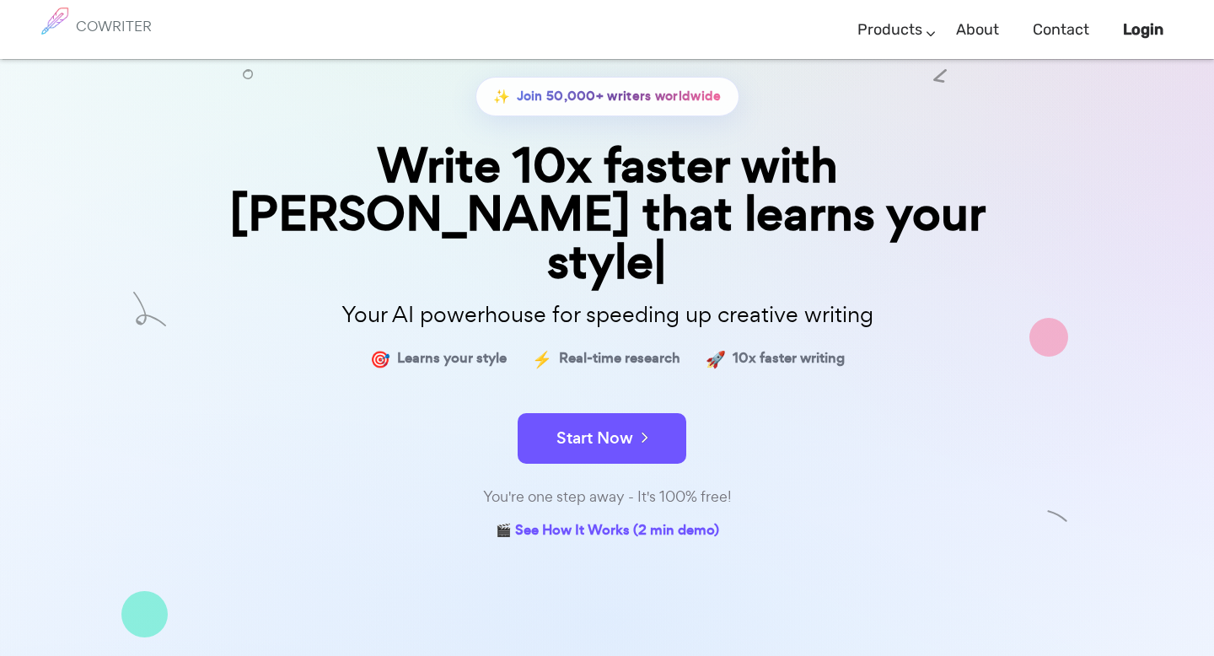
scroll to position [209, 0]
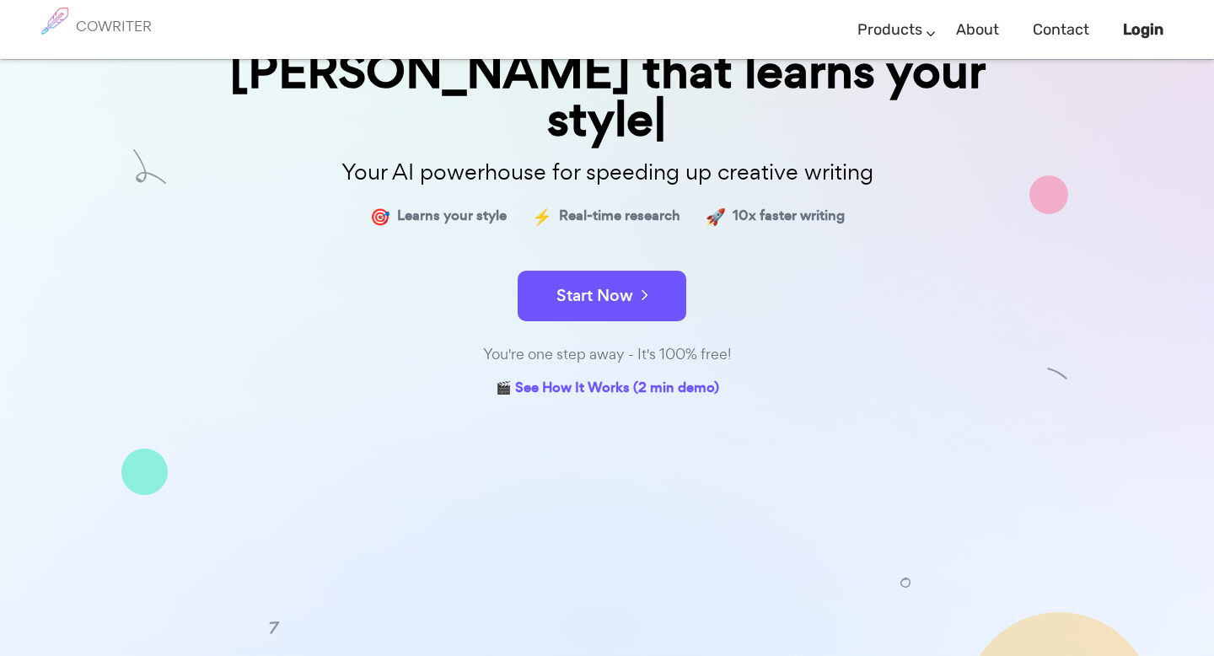
click at [620, 652] on link "Pricing" at bounding box center [623, 664] width 42 height 24
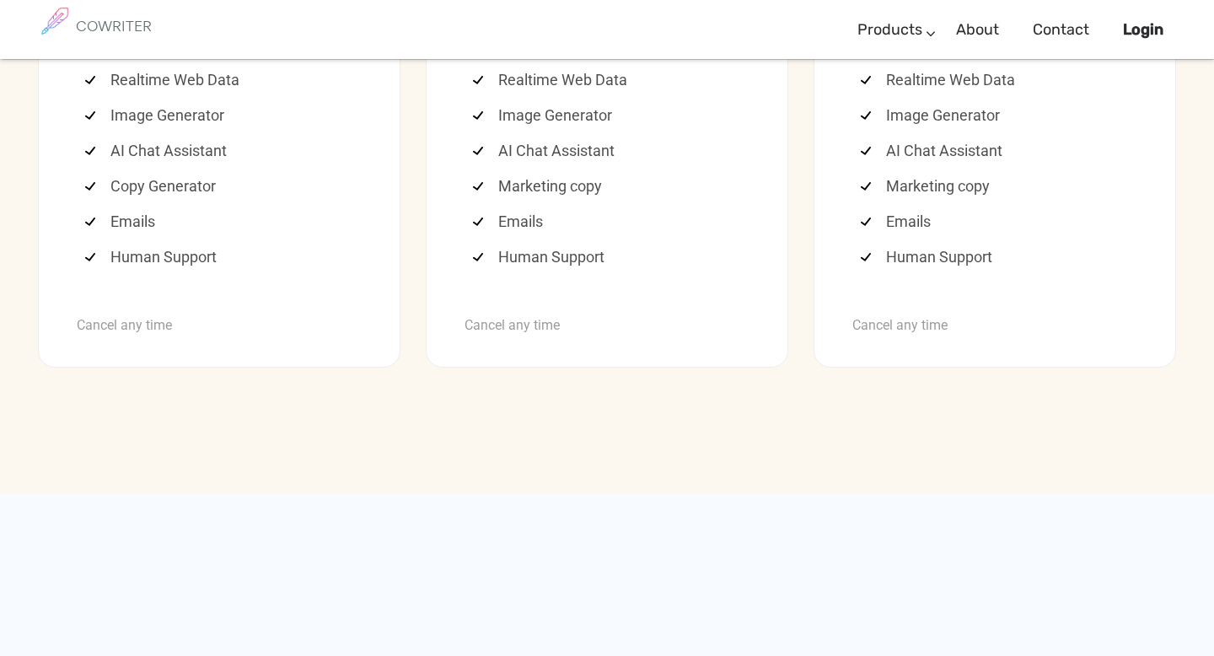
scroll to position [4651, 0]
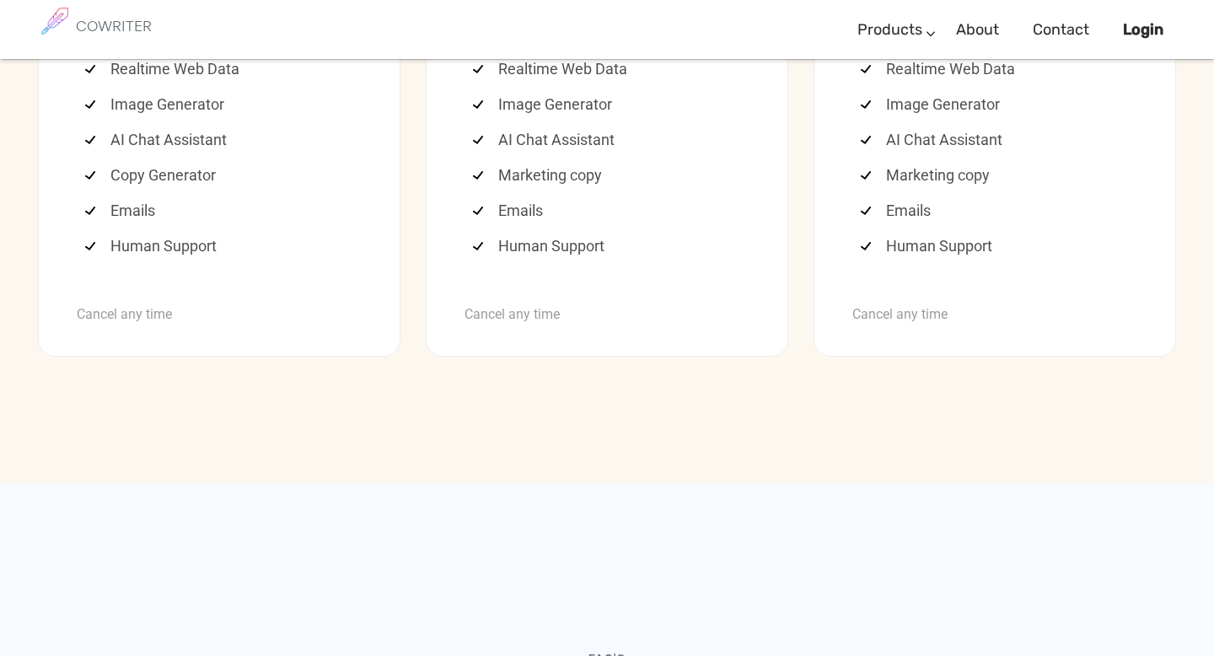
drag, startPoint x: 111, startPoint y: 344, endPoint x: 207, endPoint y: 344, distance: 95.3
copy li "2,000 words"
click at [292, 51] on li "Writing Editor" at bounding box center [223, 33] width 277 height 35
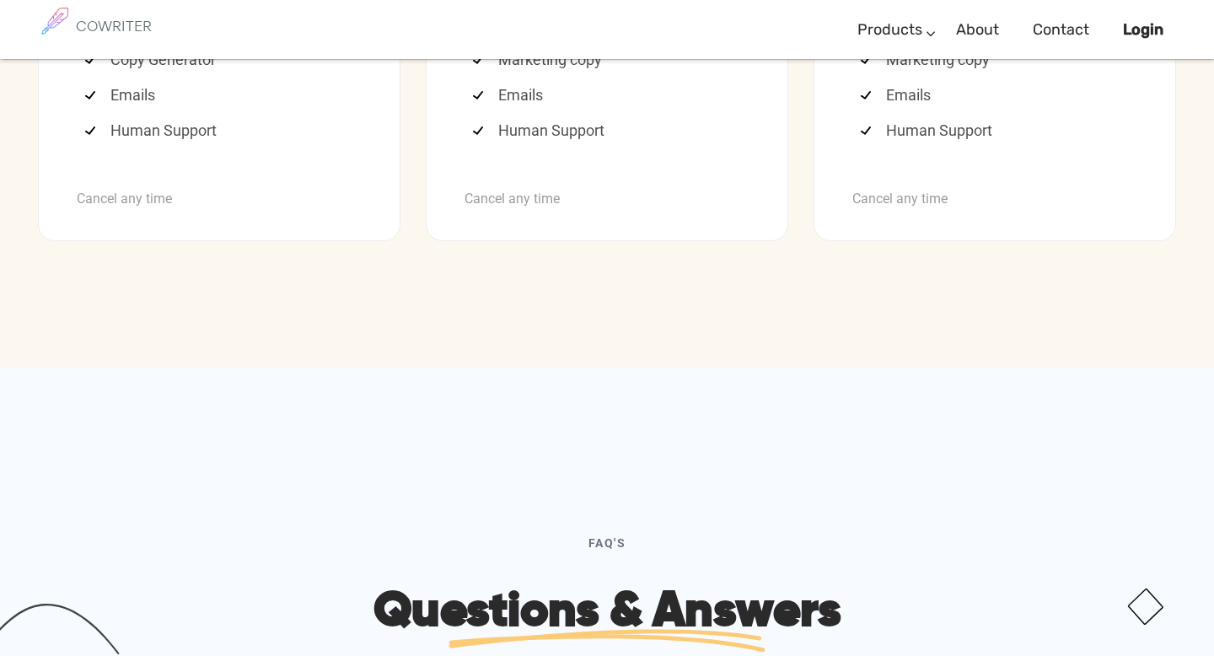
scroll to position [4794, 0]
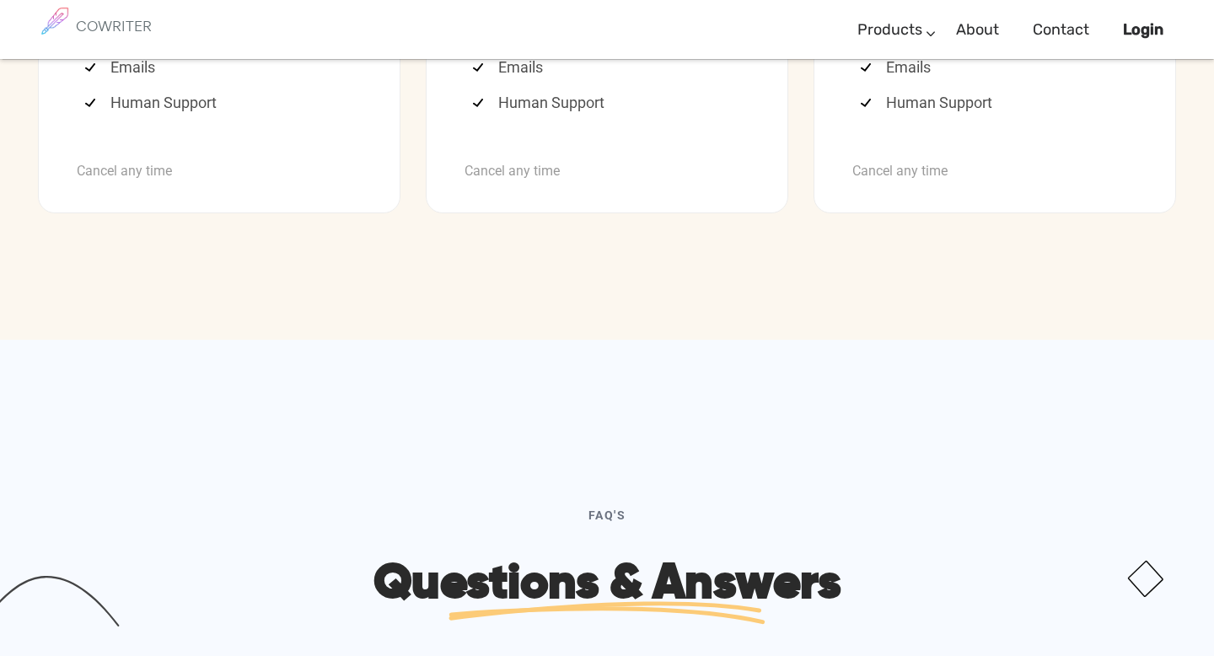
drag, startPoint x: 110, startPoint y: 200, endPoint x: 191, endPoint y: 204, distance: 81.0
copy li "2,000 words"
drag, startPoint x: 109, startPoint y: 235, endPoint x: 228, endPoint y: 250, distance: 119.7
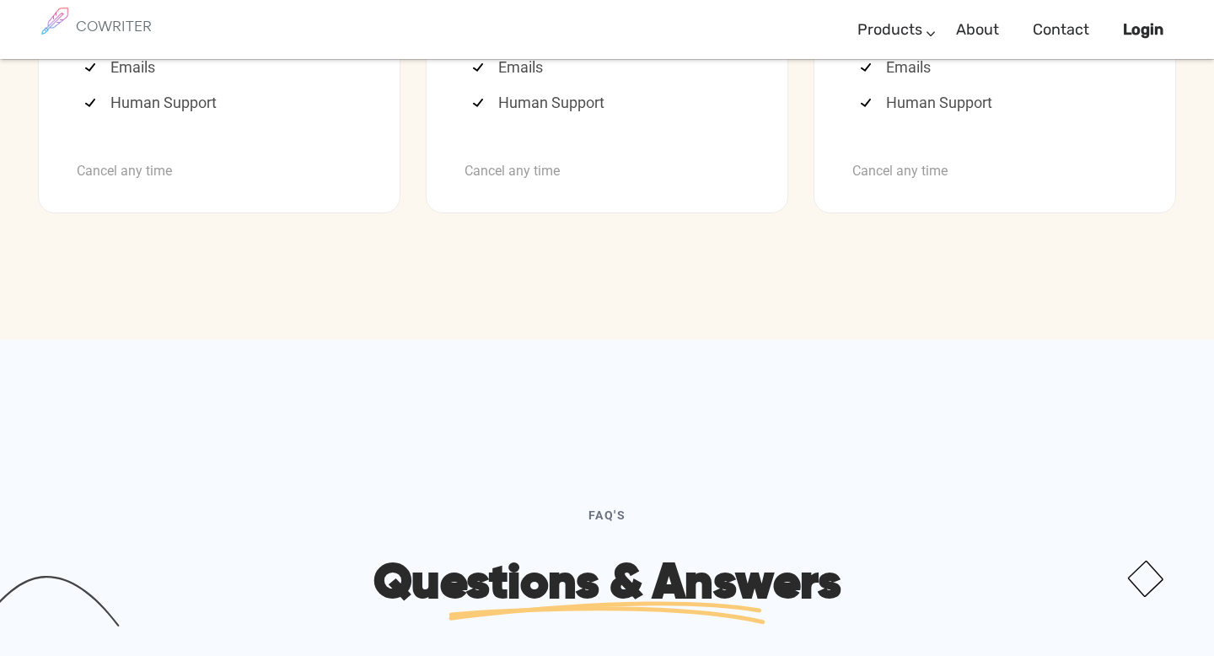
copy li "Writing Editor"
drag, startPoint x: 110, startPoint y: 271, endPoint x: 276, endPoint y: 287, distance: 165.9
copy li "Realtime Web Data"
drag, startPoint x: 110, startPoint y: 312, endPoint x: 263, endPoint y: 314, distance: 153.4
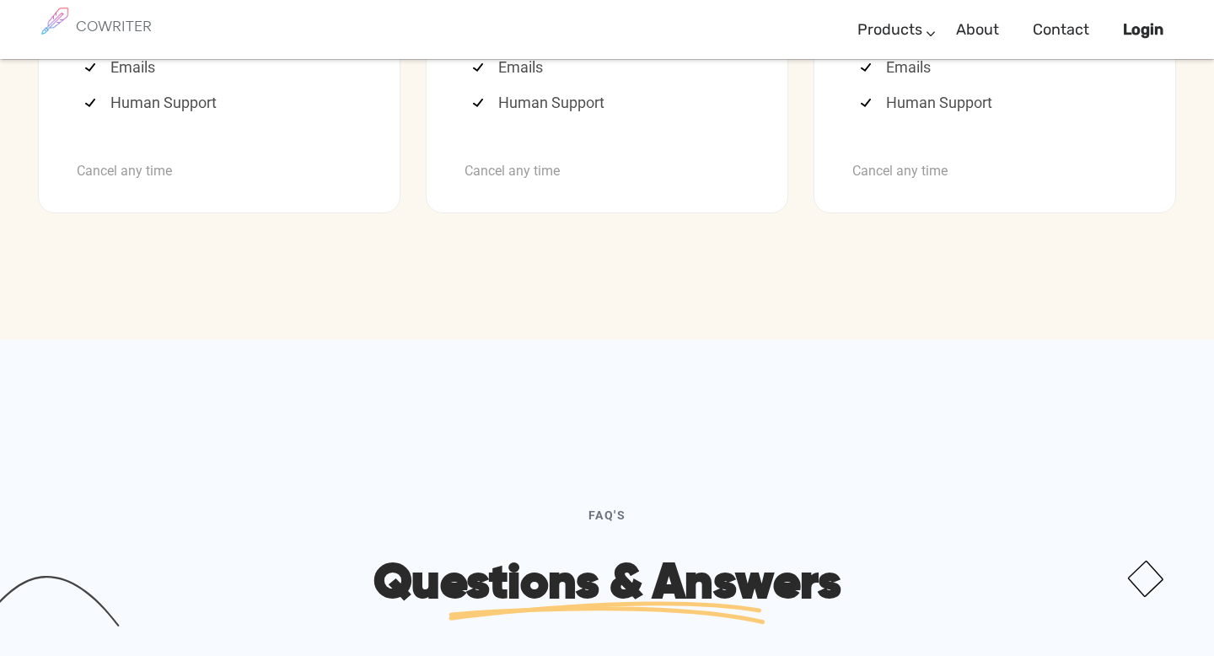
copy li "Image Generator"
drag, startPoint x: 110, startPoint y: 341, endPoint x: 292, endPoint y: 337, distance: 182.1
copy li "AI Chat Assistant"
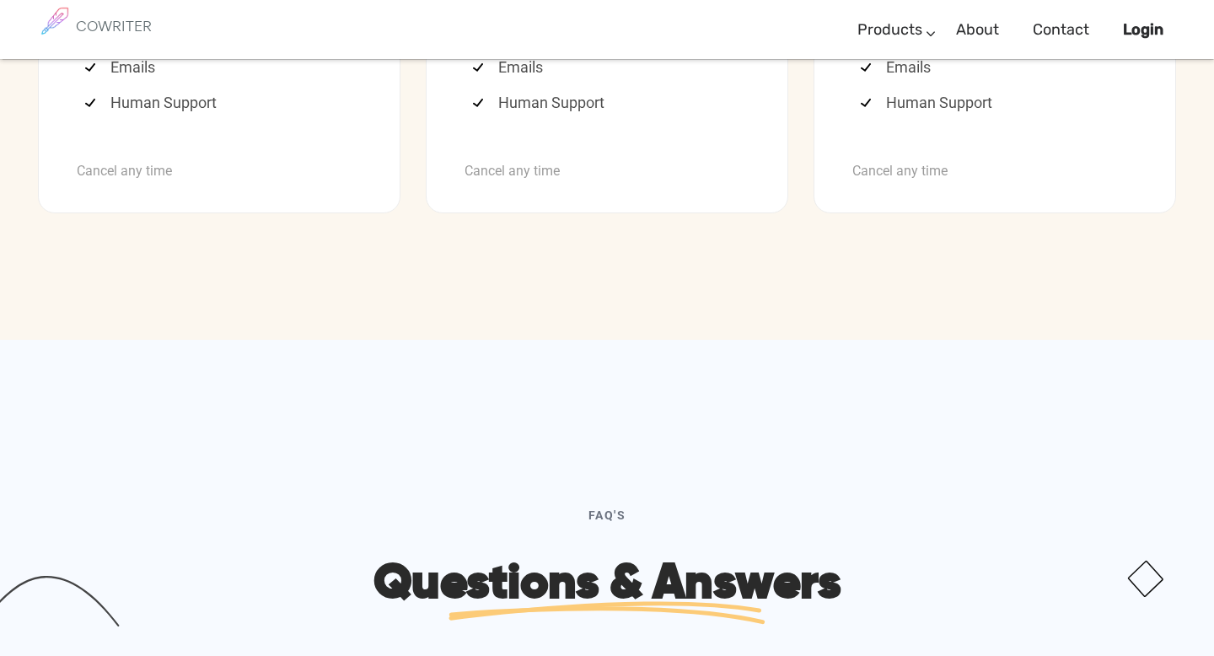
drag, startPoint x: 109, startPoint y: 374, endPoint x: 334, endPoint y: 368, distance: 225.2
click at [265, 50] on li "Copy Generator" at bounding box center [223, 31] width 277 height 35
copy li "Copy Generator"
drag, startPoint x: 111, startPoint y: 416, endPoint x: 242, endPoint y: 417, distance: 130.7
click at [183, 85] on li "Emails" at bounding box center [223, 67] width 277 height 35
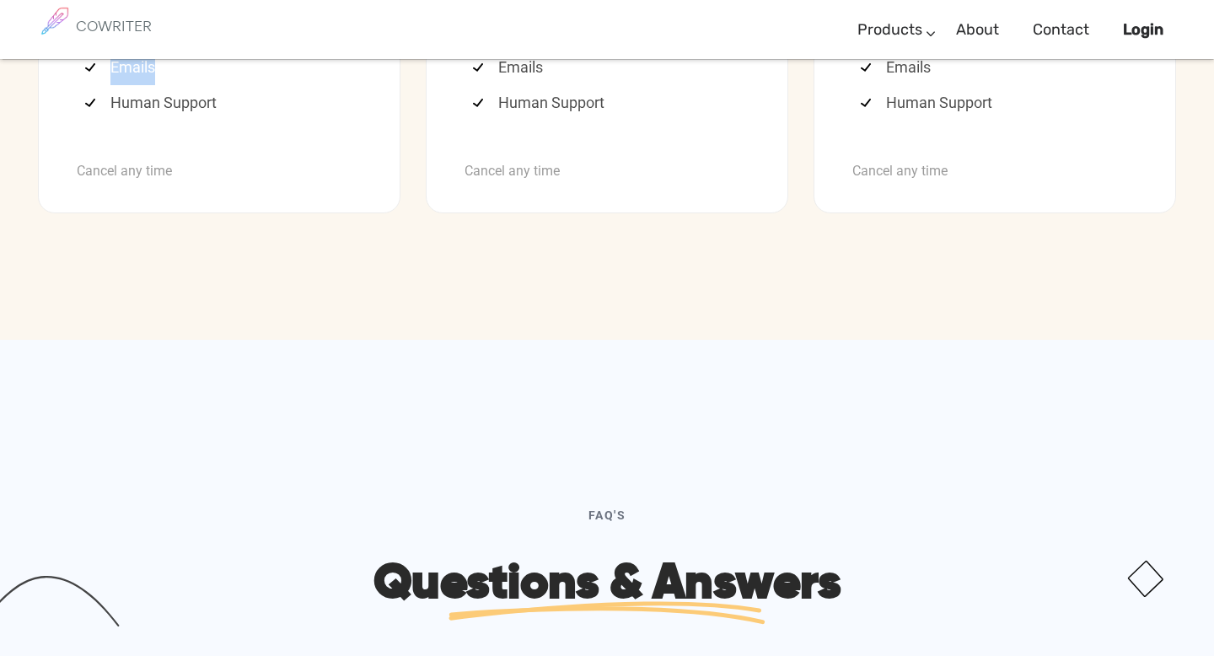
copy li "Emails"
drag, startPoint x: 114, startPoint y: 453, endPoint x: 255, endPoint y: 450, distance: 140.8
click at [245, 121] on li "Human Support" at bounding box center [223, 102] width 277 height 35
copy li "Human Support"
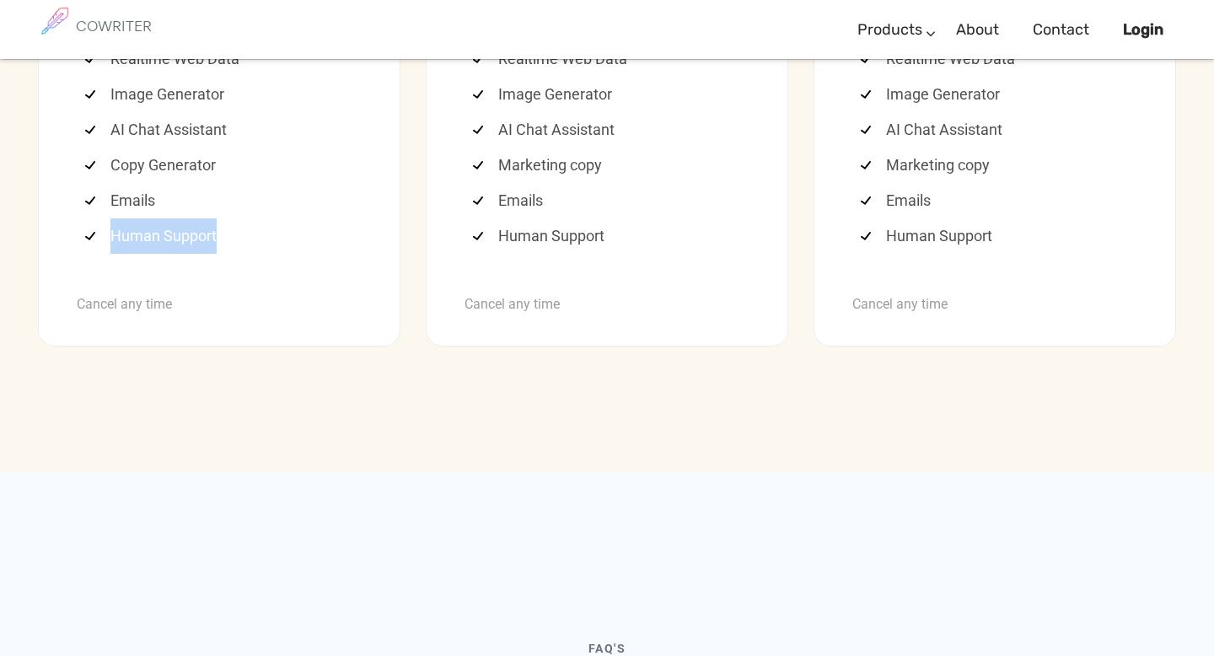
scroll to position [4664, 0]
drag, startPoint x: 496, startPoint y: 325, endPoint x: 596, endPoint y: 328, distance: 100.4
copy li "10,000 words"
click at [508, 39] on li "Writing Editor" at bounding box center [611, 20] width 277 height 35
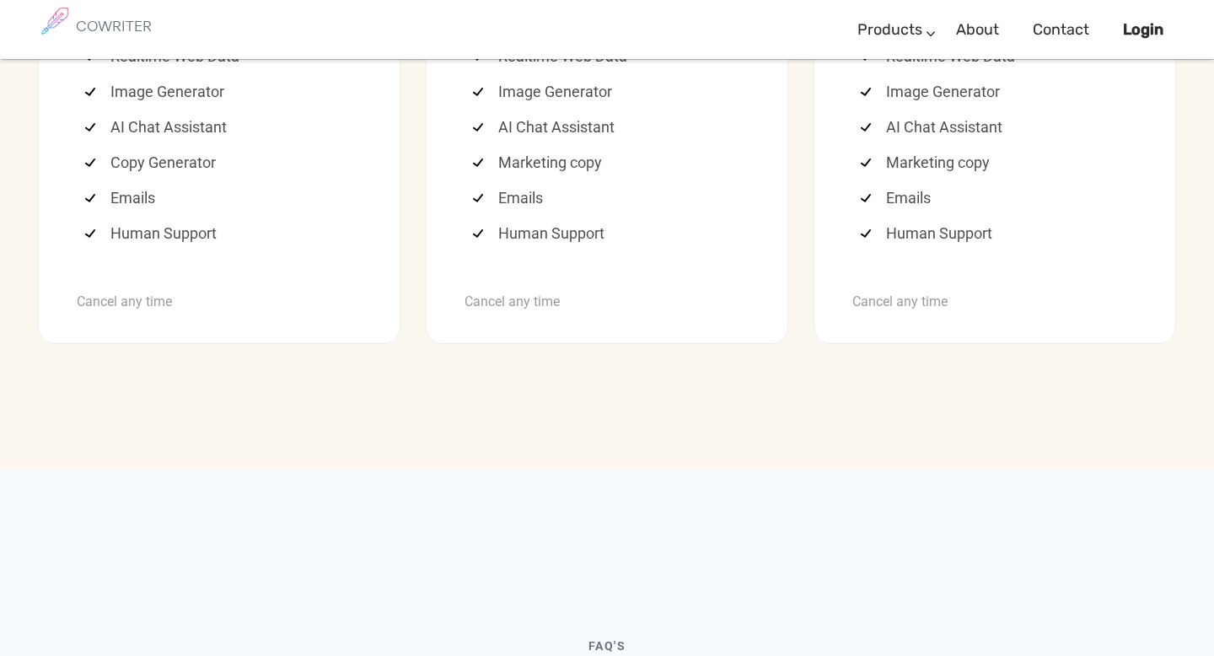
drag, startPoint x: 498, startPoint y: 365, endPoint x: 656, endPoint y: 355, distance: 158.0
click at [642, 39] on li "Writing Editor" at bounding box center [611, 20] width 277 height 35
drag, startPoint x: 494, startPoint y: 403, endPoint x: 715, endPoint y: 384, distance: 221.6
click at [671, 74] on li "Realtime Web Data" at bounding box center [611, 56] width 277 height 35
drag, startPoint x: 497, startPoint y: 437, endPoint x: 678, endPoint y: 449, distance: 180.8
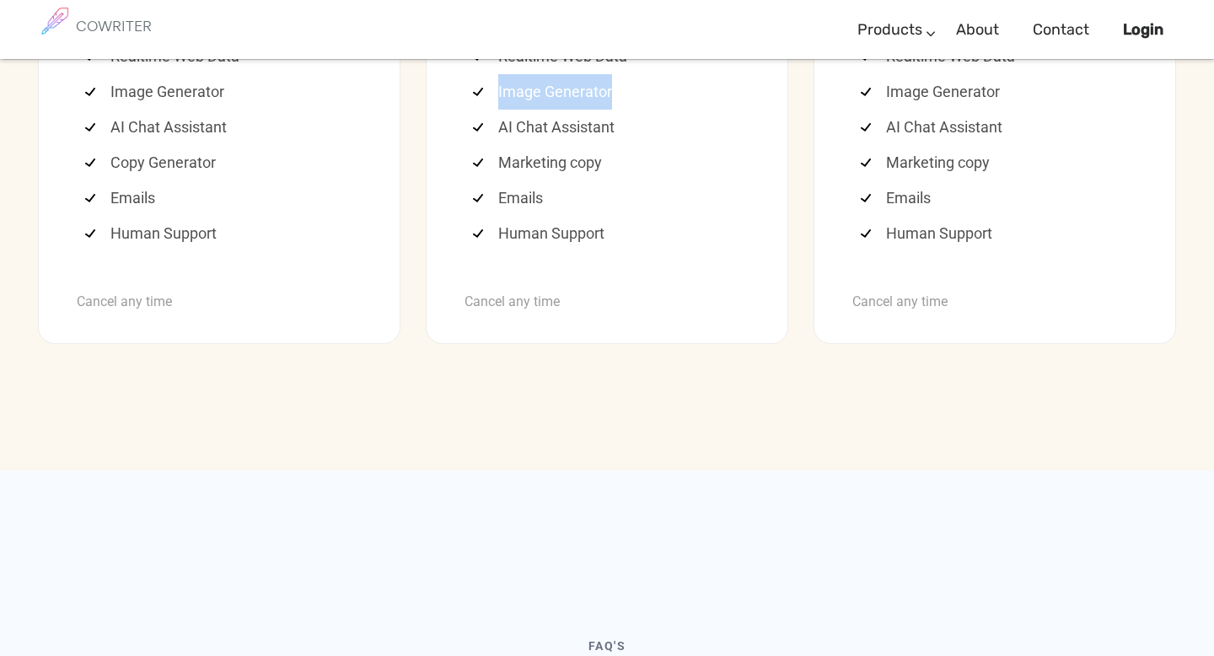
click at [678, 110] on li "Image Generator" at bounding box center [611, 91] width 277 height 35
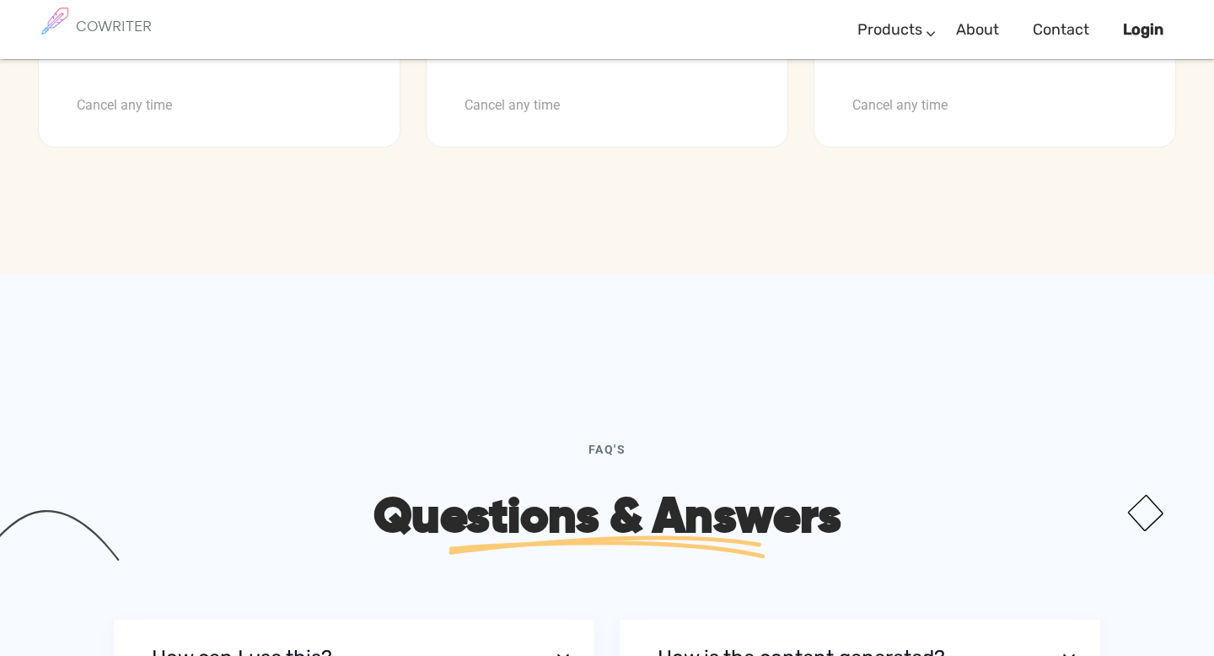
scroll to position [4871, 0]
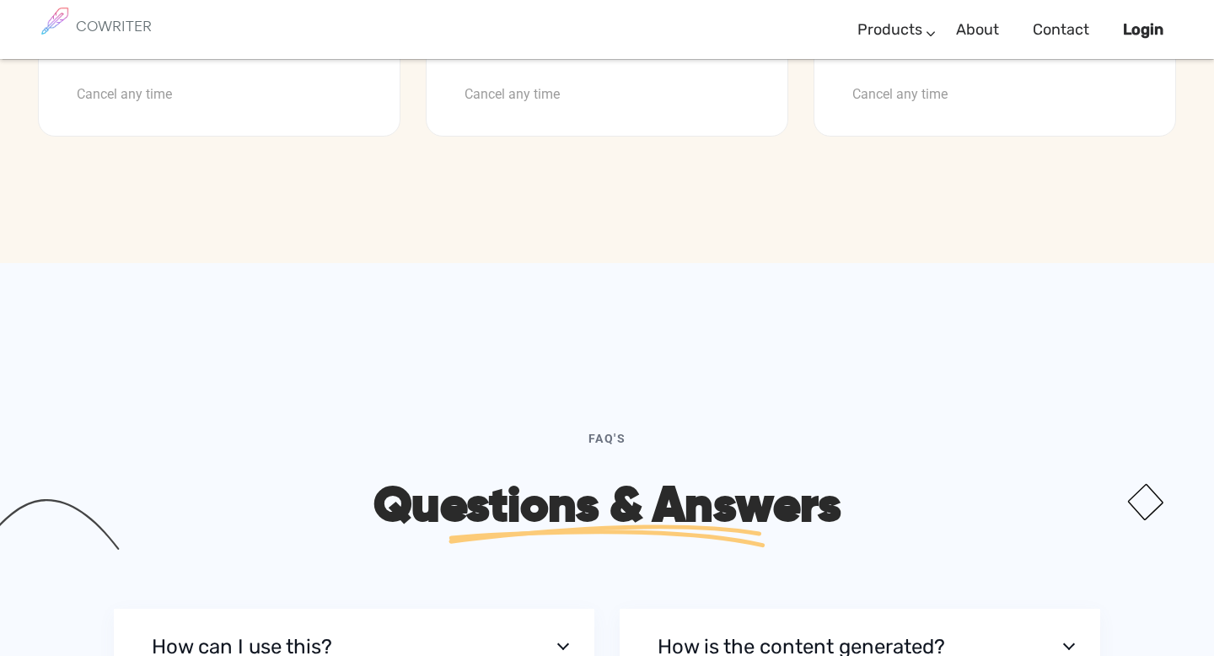
drag, startPoint x: 502, startPoint y: 267, endPoint x: 659, endPoint y: 270, distance: 157.7
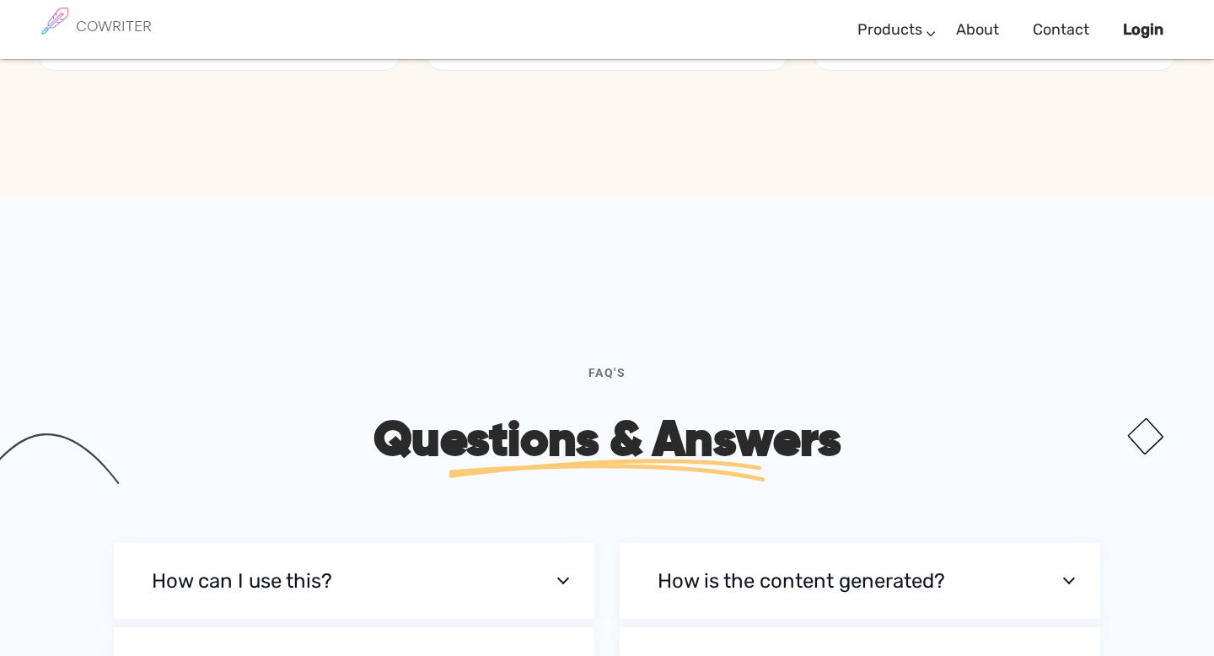
scroll to position [5023, 0]
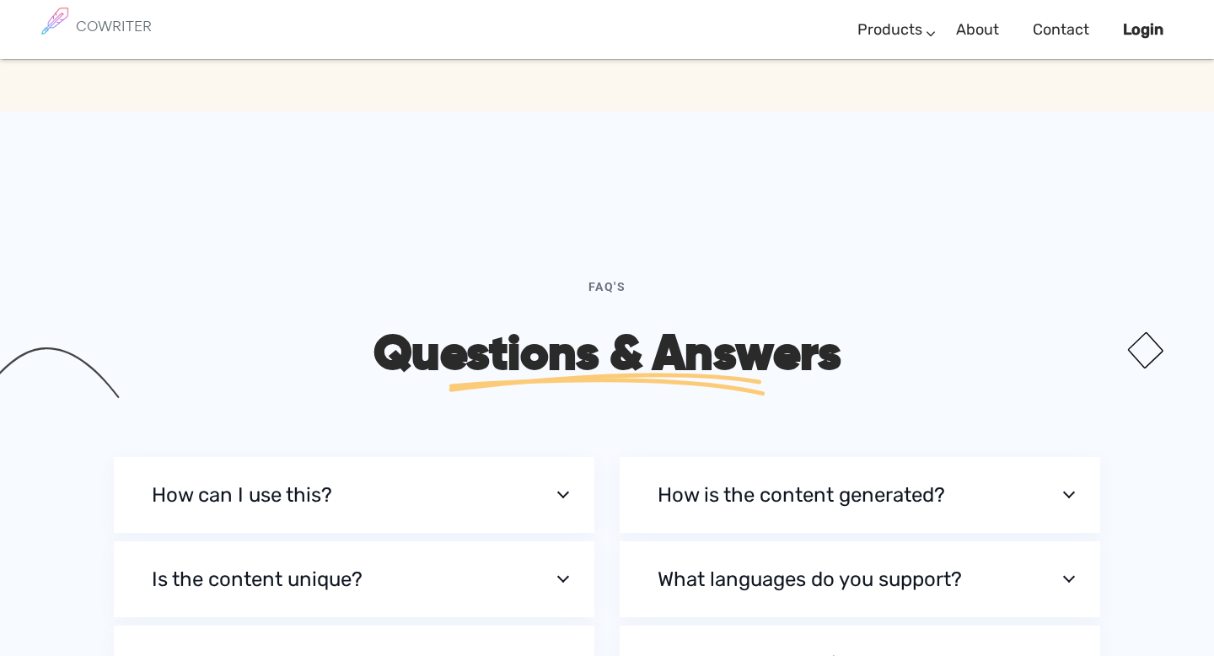
drag, startPoint x: 502, startPoint y: 148, endPoint x: 655, endPoint y: 161, distance: 153.9
drag, startPoint x: 498, startPoint y: 191, endPoint x: 556, endPoint y: 196, distance: 57.6
drag, startPoint x: 498, startPoint y: 220, endPoint x: 685, endPoint y: 222, distance: 186.3
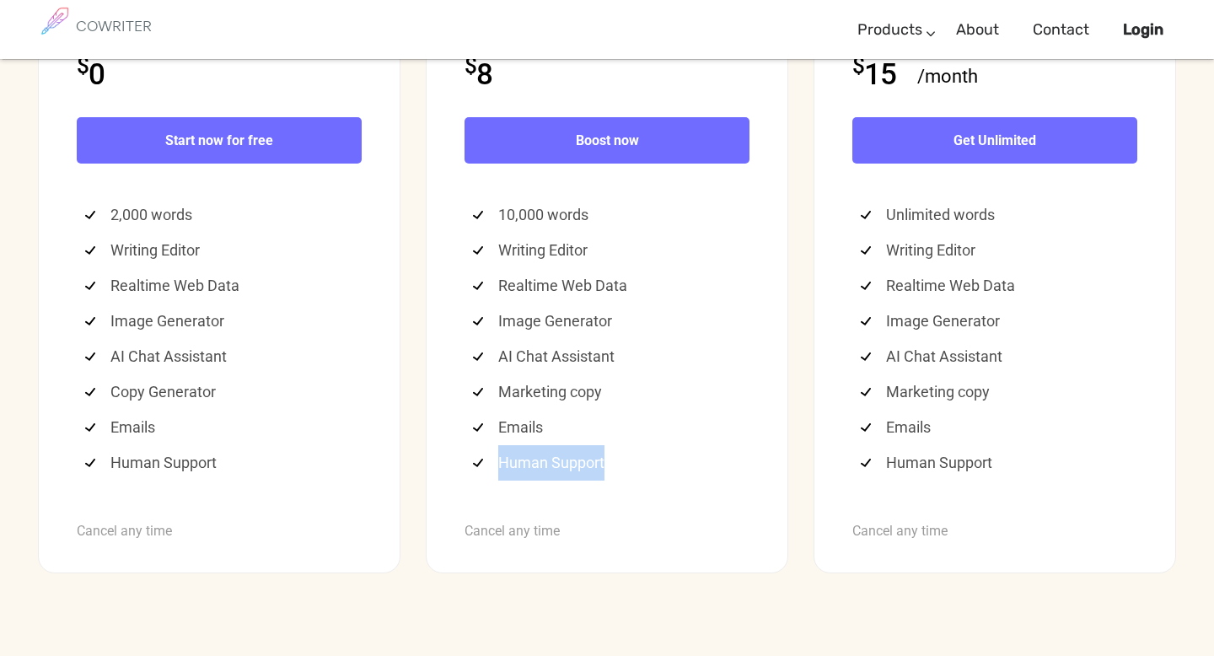
scroll to position [4449, 0]
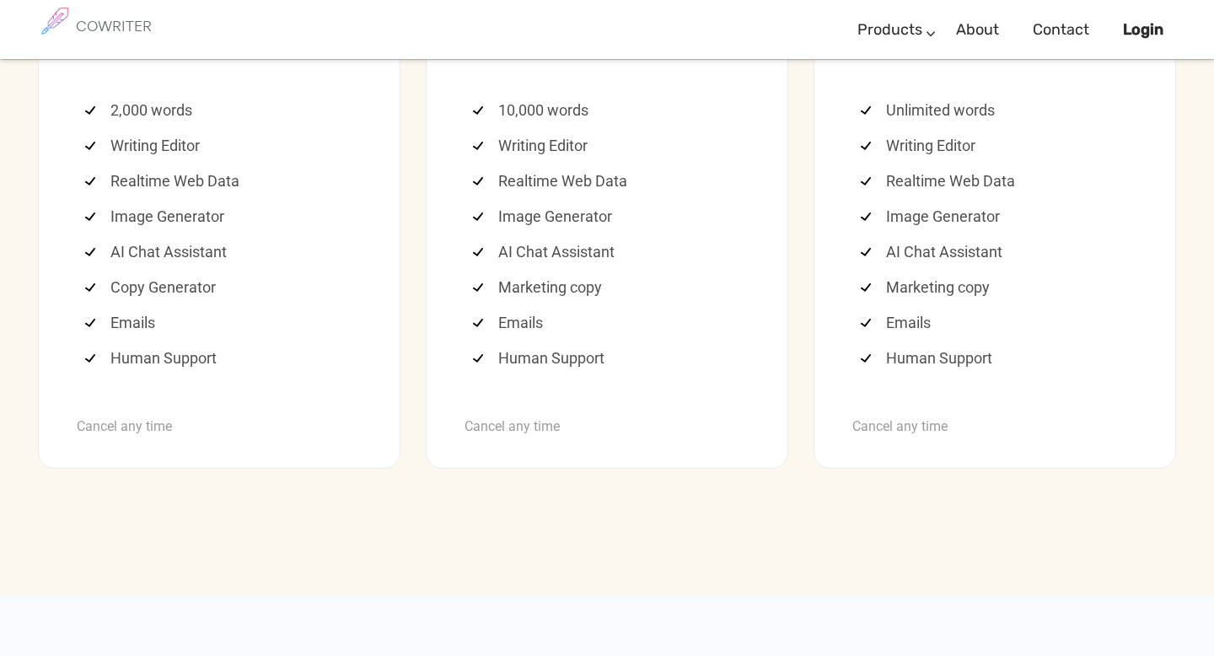
scroll to position [4547, 0]
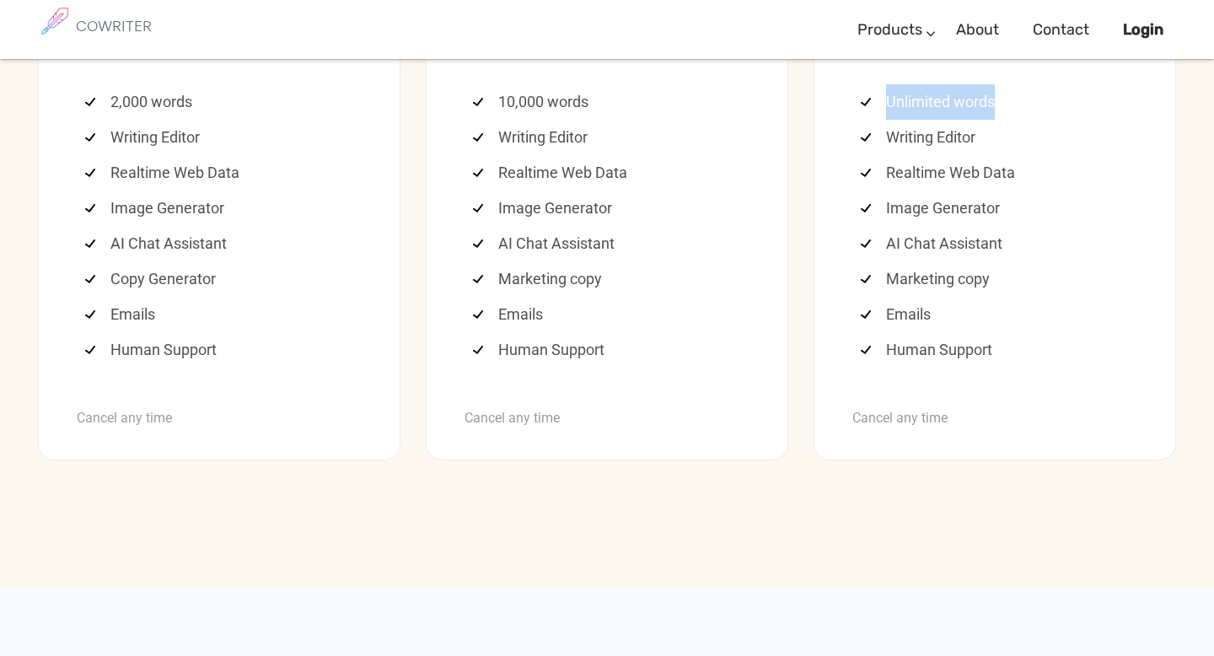
drag, startPoint x: 887, startPoint y: 450, endPoint x: 1010, endPoint y: 445, distance: 123.2
click at [1011, 120] on li "Unlimited words" at bounding box center [999, 101] width 277 height 35
drag, startPoint x: 887, startPoint y: 480, endPoint x: 995, endPoint y: 481, distance: 107.9
click at [995, 155] on li "Writing Editor" at bounding box center [999, 137] width 277 height 35
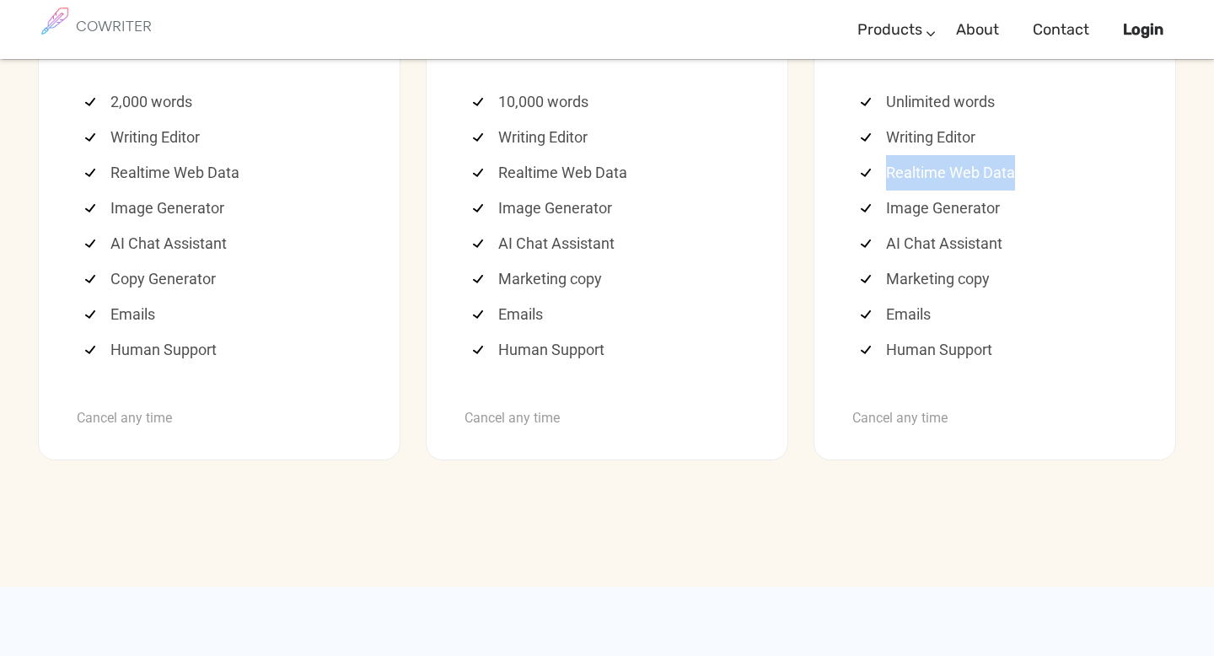
drag, startPoint x: 889, startPoint y: 517, endPoint x: 1051, endPoint y: 517, distance: 161.9
click at [1051, 191] on li "Realtime Web Data" at bounding box center [999, 172] width 277 height 35
drag, startPoint x: 884, startPoint y: 555, endPoint x: 1031, endPoint y: 560, distance: 146.8
click at [1031, 226] on li "Image Generator" at bounding box center [999, 208] width 277 height 35
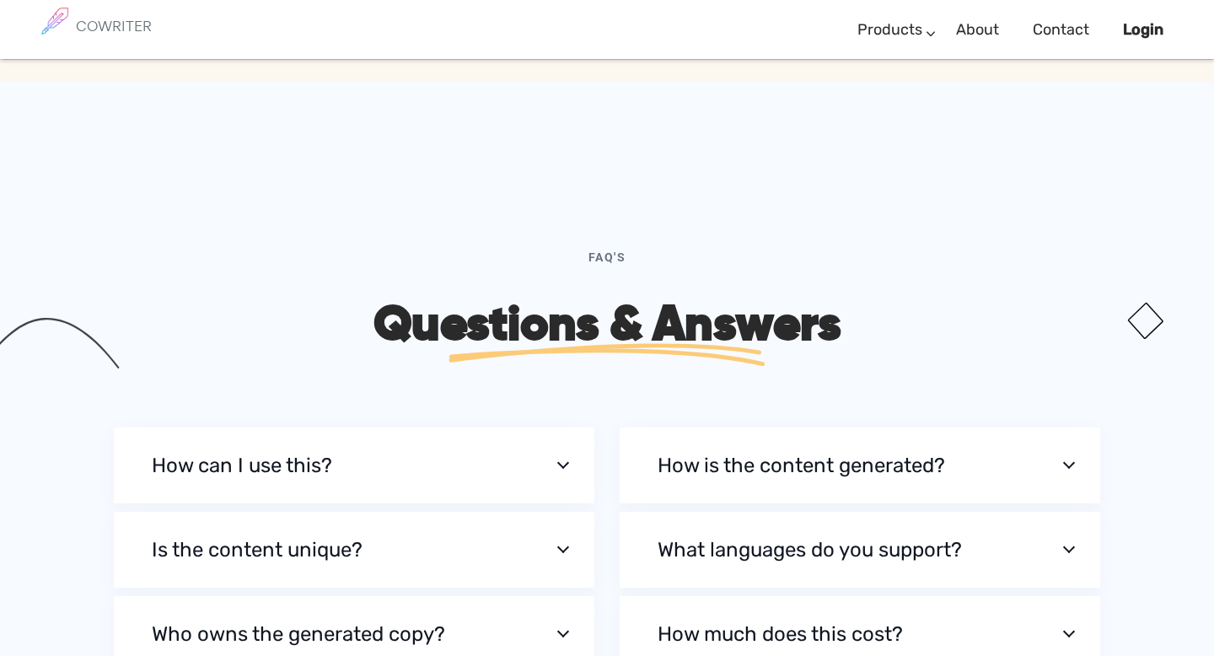
scroll to position [4943, 0]
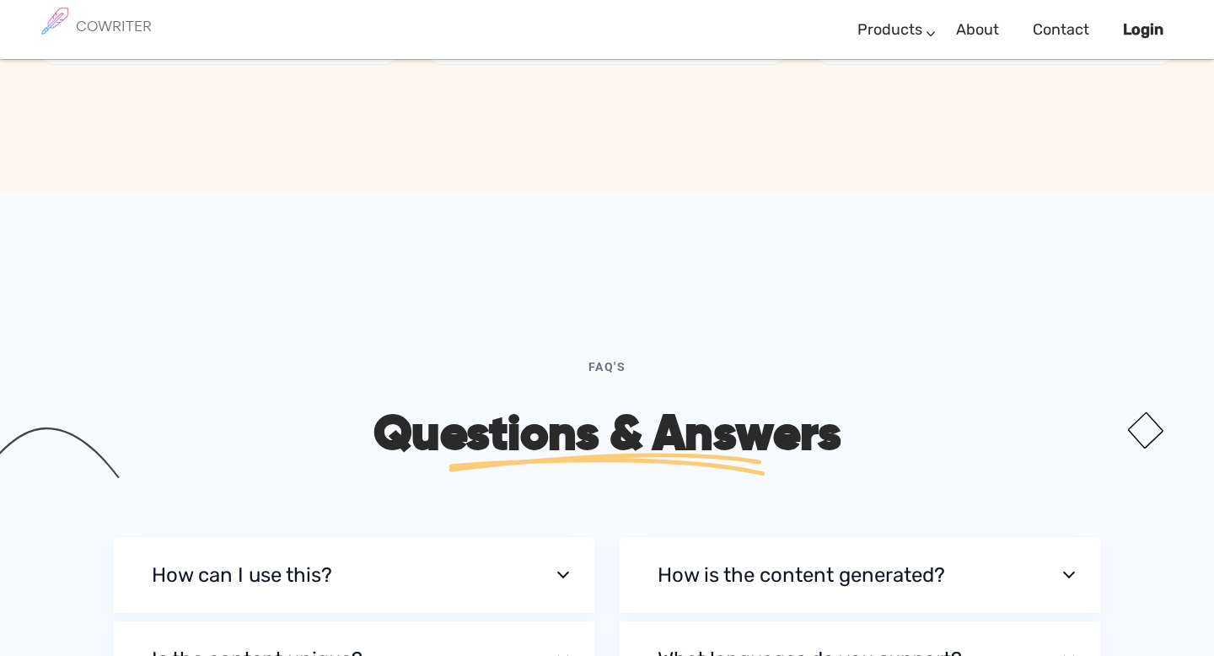
drag, startPoint x: 886, startPoint y: 192, endPoint x: 1040, endPoint y: 195, distance: 154.3
drag, startPoint x: 890, startPoint y: 228, endPoint x: 999, endPoint y: 223, distance: 108.9
drag, startPoint x: 887, startPoint y: 263, endPoint x: 956, endPoint y: 267, distance: 69.3
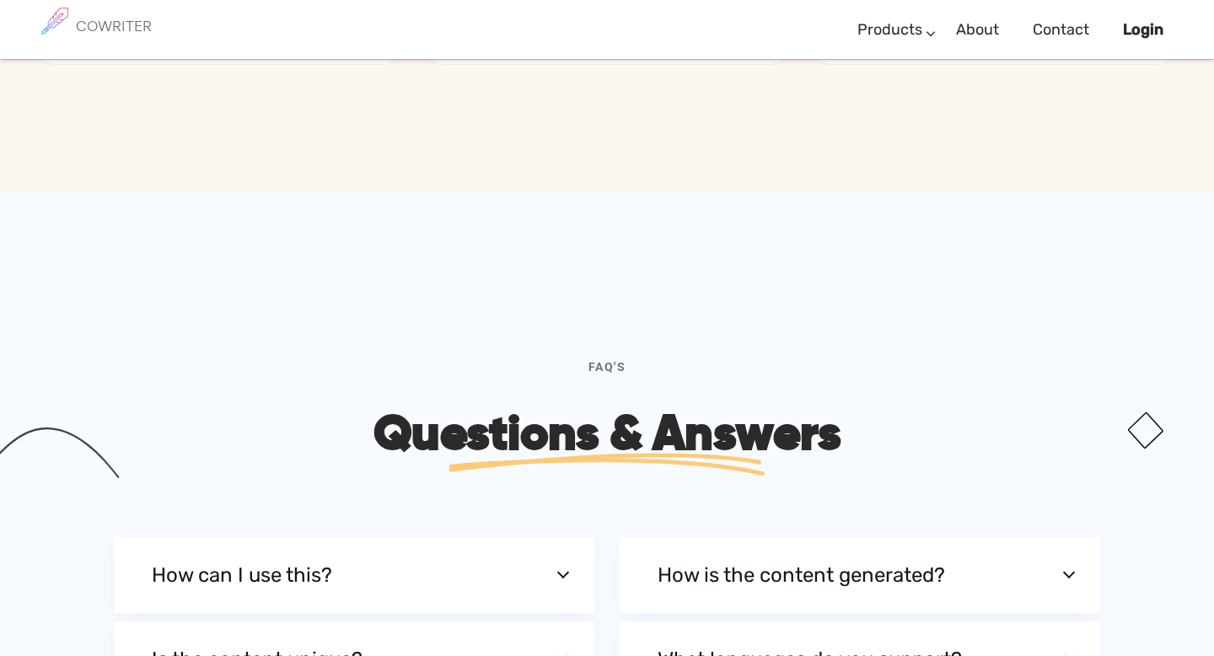
drag, startPoint x: 883, startPoint y: 301, endPoint x: 1009, endPoint y: 302, distance: 125.6
